Goal: Transaction & Acquisition: Subscribe to service/newsletter

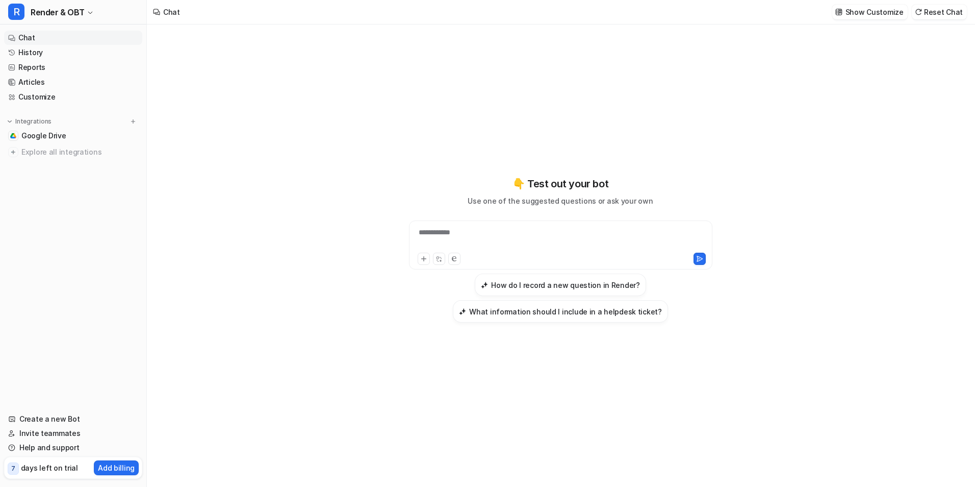
scroll to position [202, 0]
click at [42, 419] on link "Create a new Bot" at bounding box center [73, 419] width 138 height 14
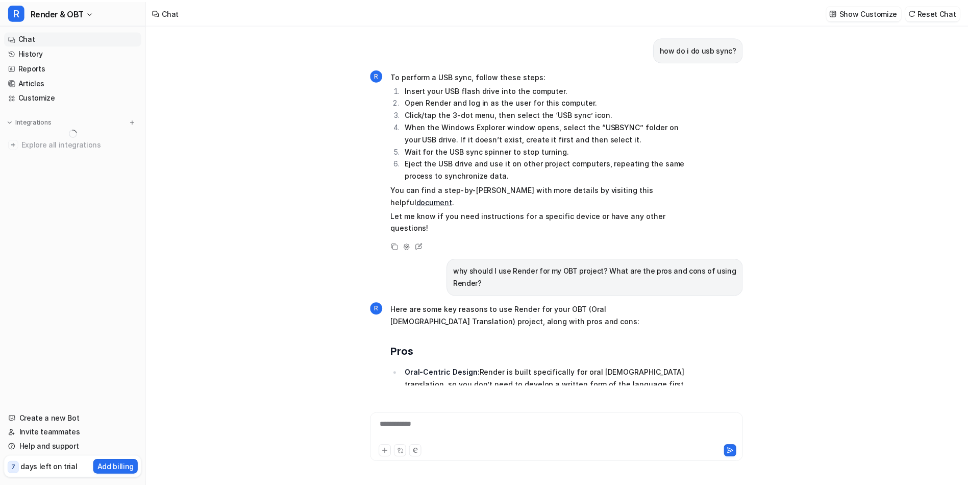
scroll to position [411, 0]
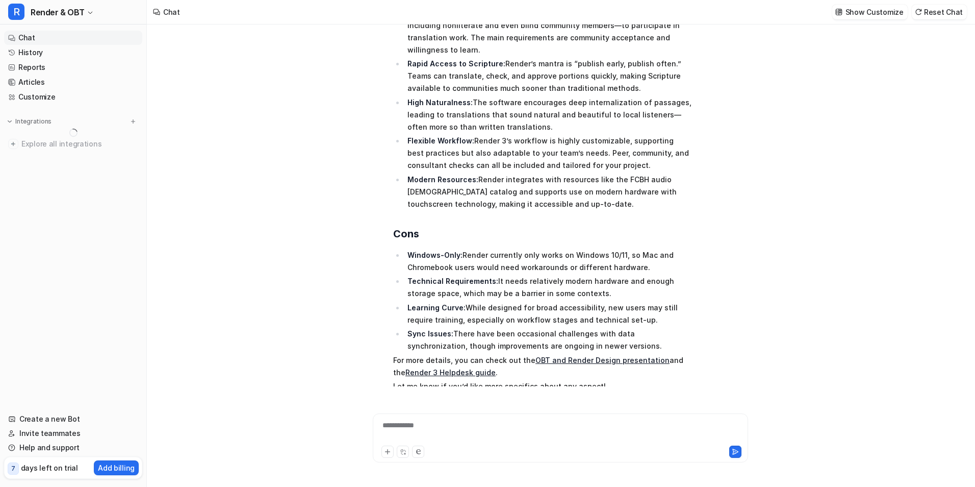
type textarea "**********"
click at [53, 433] on link "Invite teammates" at bounding box center [73, 433] width 138 height 14
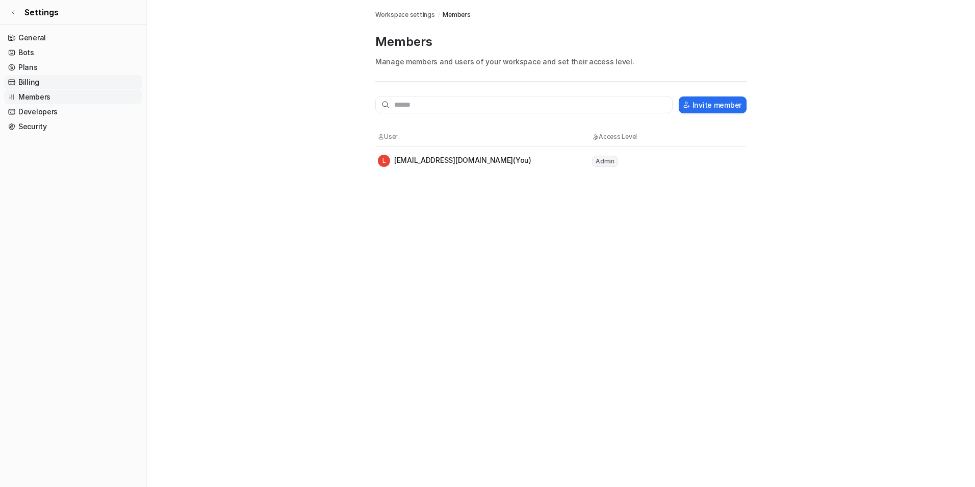
click at [49, 83] on link "Billing" at bounding box center [73, 82] width 138 height 14
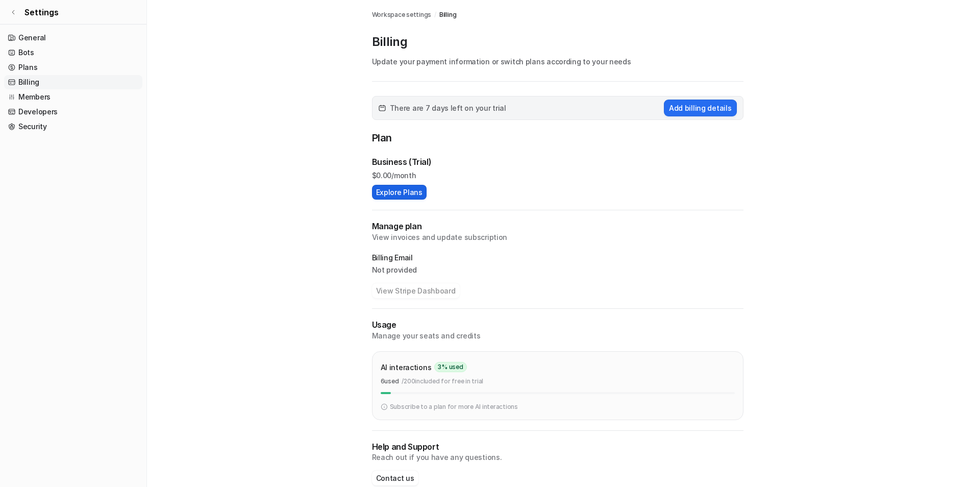
click at [402, 191] on button "Explore Plans" at bounding box center [399, 192] width 55 height 15
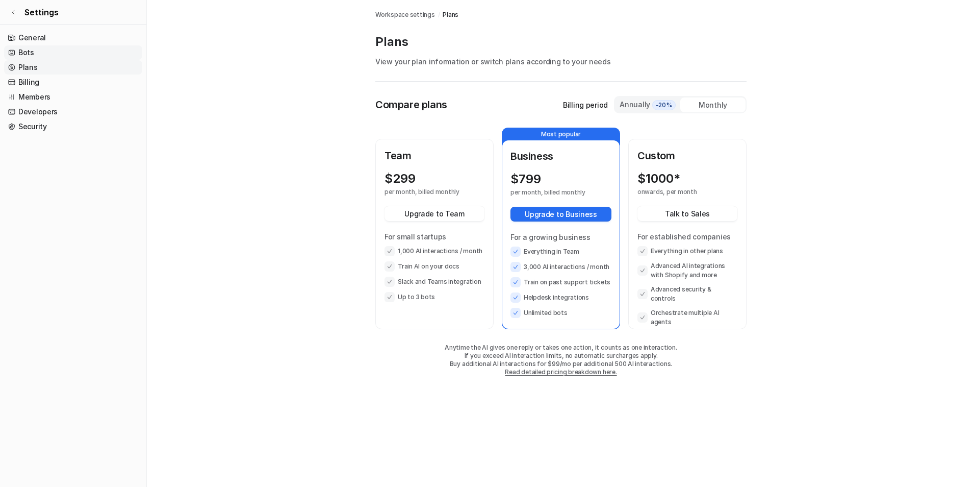
click at [30, 52] on link "Bots" at bounding box center [73, 52] width 138 height 14
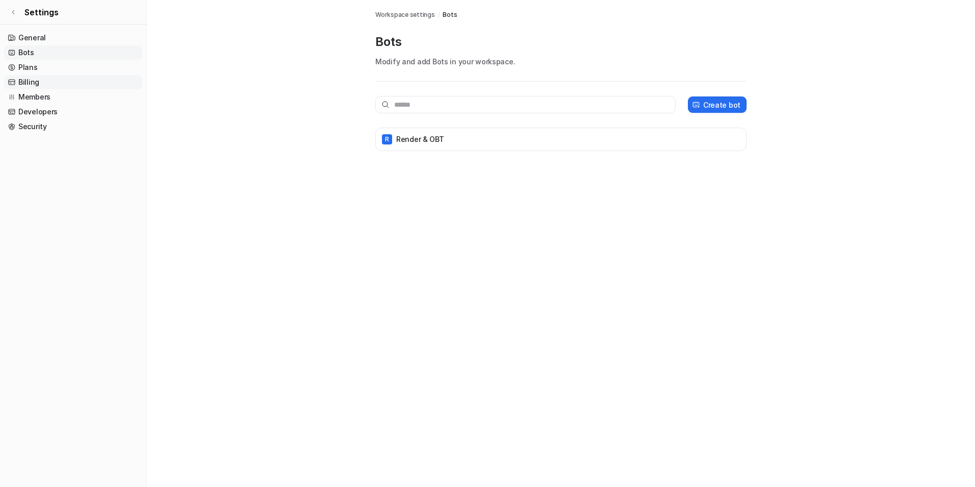
click at [37, 80] on link "Billing" at bounding box center [73, 82] width 138 height 14
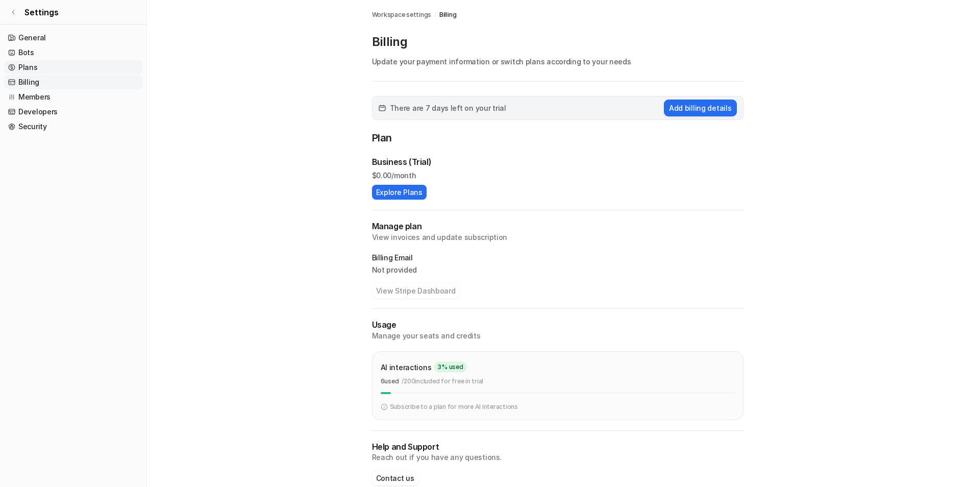
click at [31, 68] on link "Plans" at bounding box center [73, 67] width 138 height 14
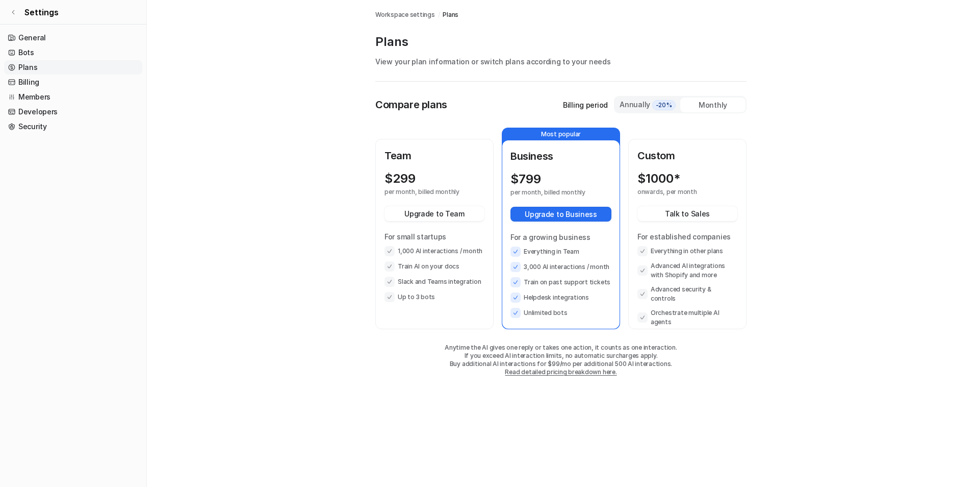
click at [638, 104] on div "Annually -20%" at bounding box center [647, 104] width 57 height 11
click at [716, 104] on div "Monthly" at bounding box center [713, 104] width 65 height 15
click at [639, 103] on div "Annually -20%" at bounding box center [647, 104] width 57 height 11
